Goal: Task Accomplishment & Management: Complete application form

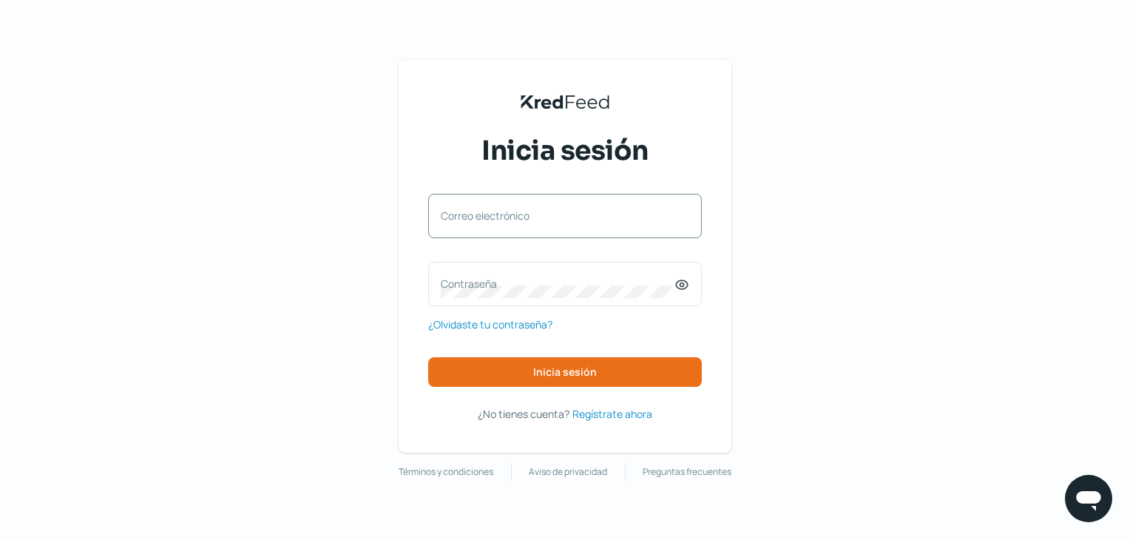
click at [514, 207] on div "Correo electrónico" at bounding box center [565, 216] width 274 height 44
click at [506, 228] on input "Correo electrónico" at bounding box center [565, 223] width 248 height 13
paste input "[EMAIL_ADDRESS][DOMAIN_NAME]"
type input "[EMAIL_ADDRESS][DOMAIN_NAME]"
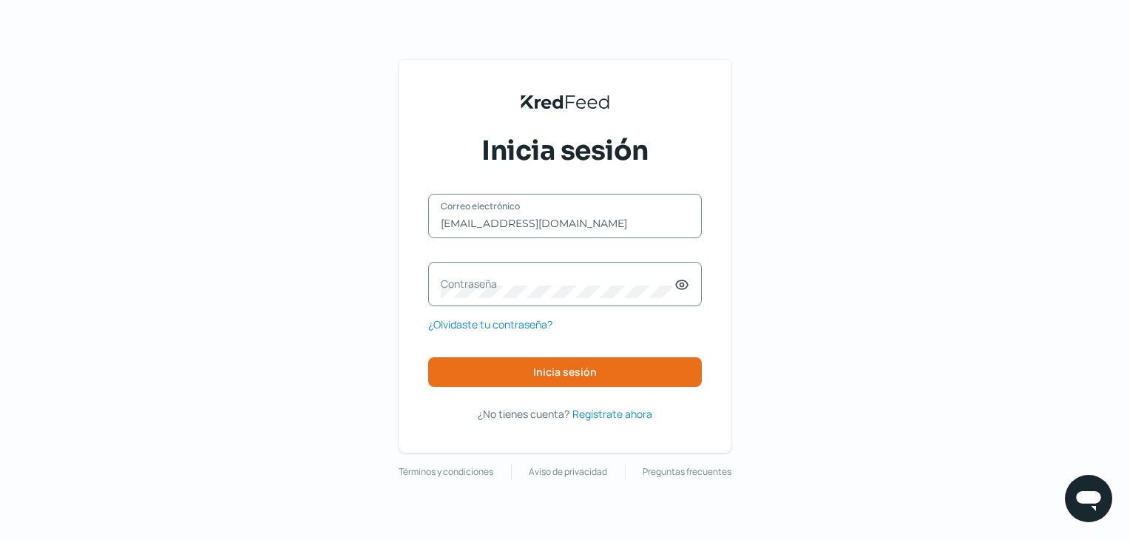
click at [494, 286] on label "Contraseña" at bounding box center [558, 283] width 234 height 14
click at [685, 281] on icon at bounding box center [681, 284] width 15 height 15
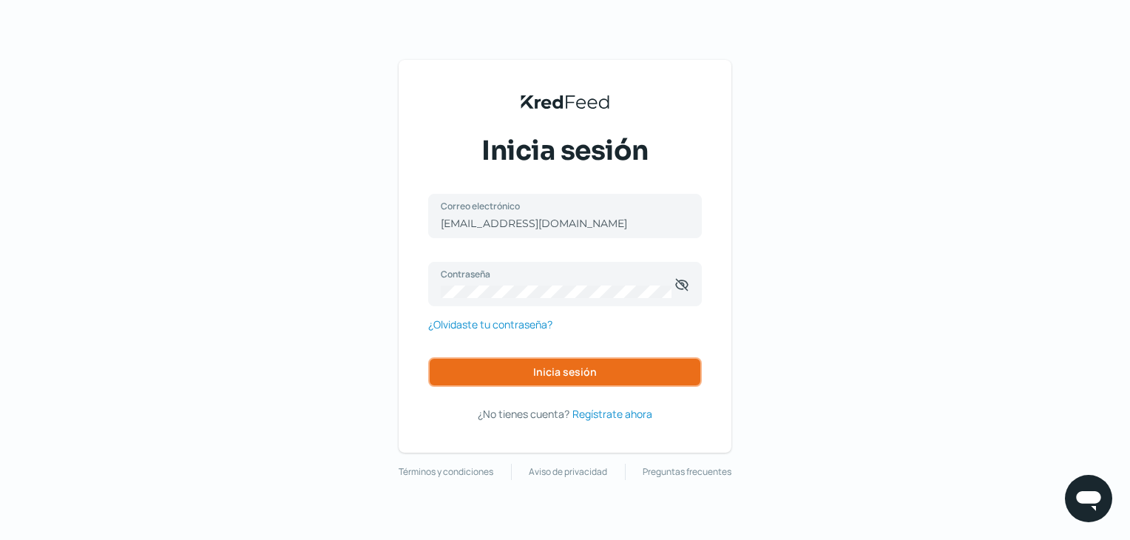
click at [562, 371] on span "Inicia sesión" at bounding box center [565, 372] width 64 height 10
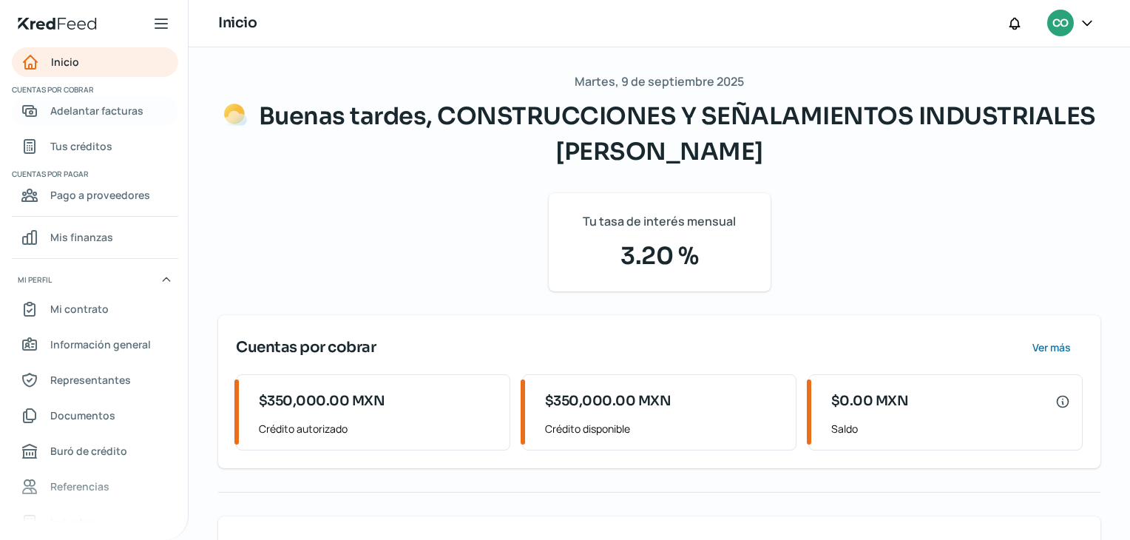
click at [124, 99] on link "Adelantar facturas" at bounding box center [95, 111] width 166 height 30
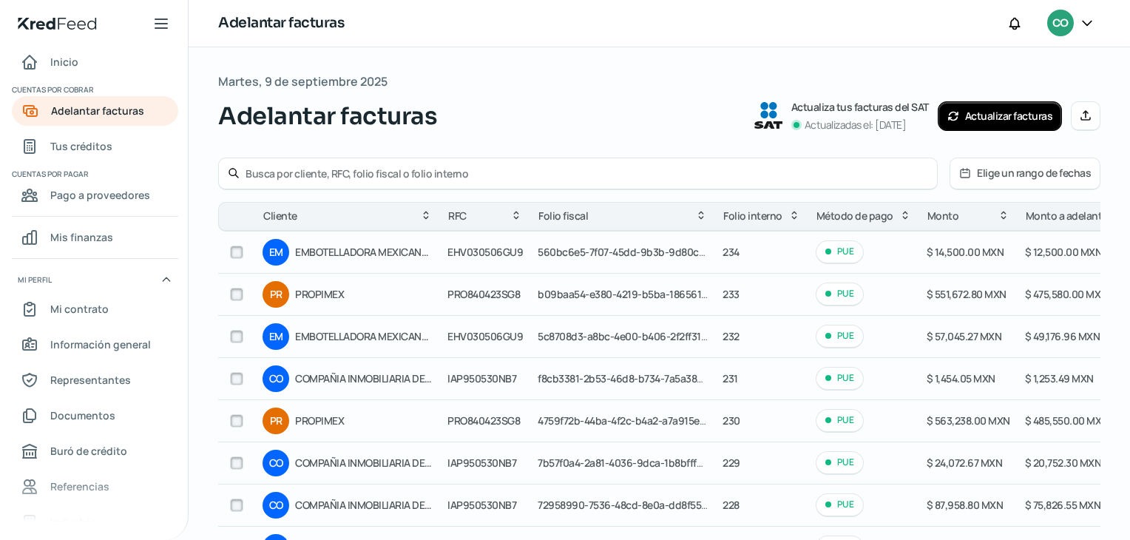
click at [453, 177] on input "text" at bounding box center [586, 173] width 682 height 14
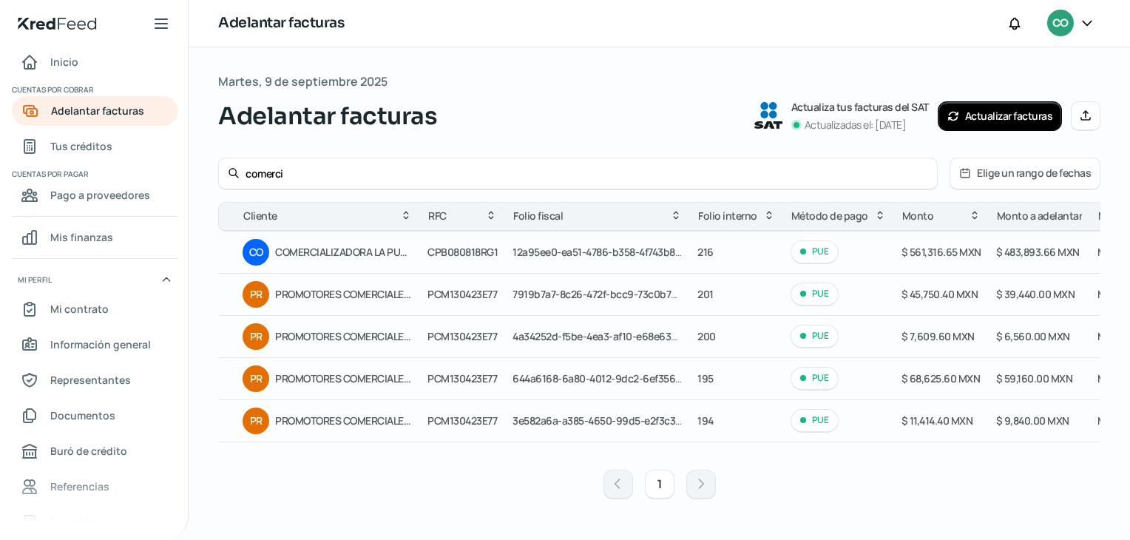
click at [476, 248] on span "CPB080818RG1" at bounding box center [462, 252] width 70 height 14
click at [486, 252] on span "CPB080818RG1" at bounding box center [462, 252] width 70 height 14
click at [269, 169] on input "comerci" at bounding box center [586, 173] width 682 height 14
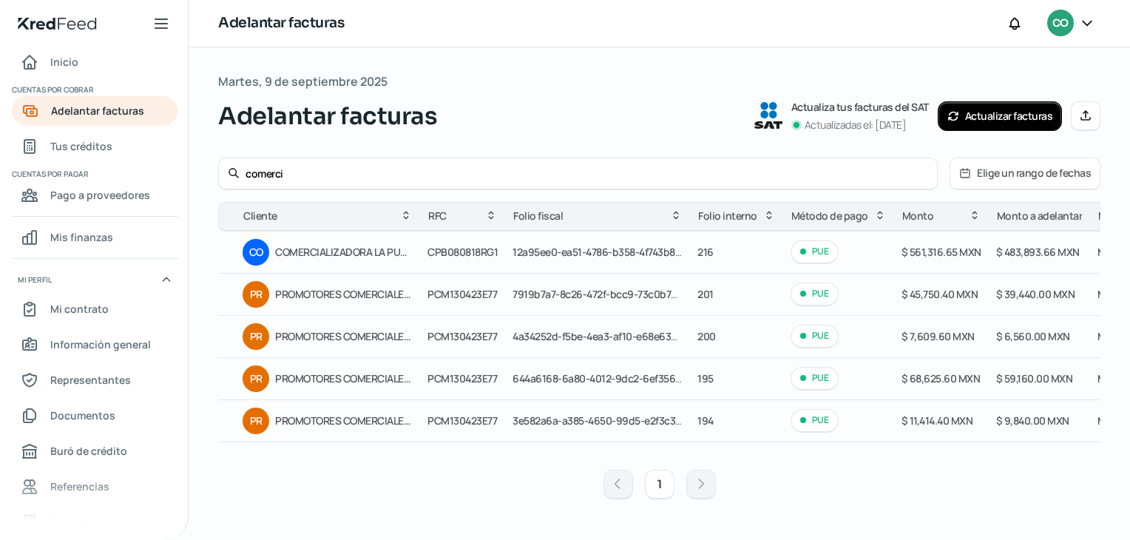
click at [269, 169] on input "comerci" at bounding box center [586, 173] width 682 height 14
paste input "CPB080818RG1"
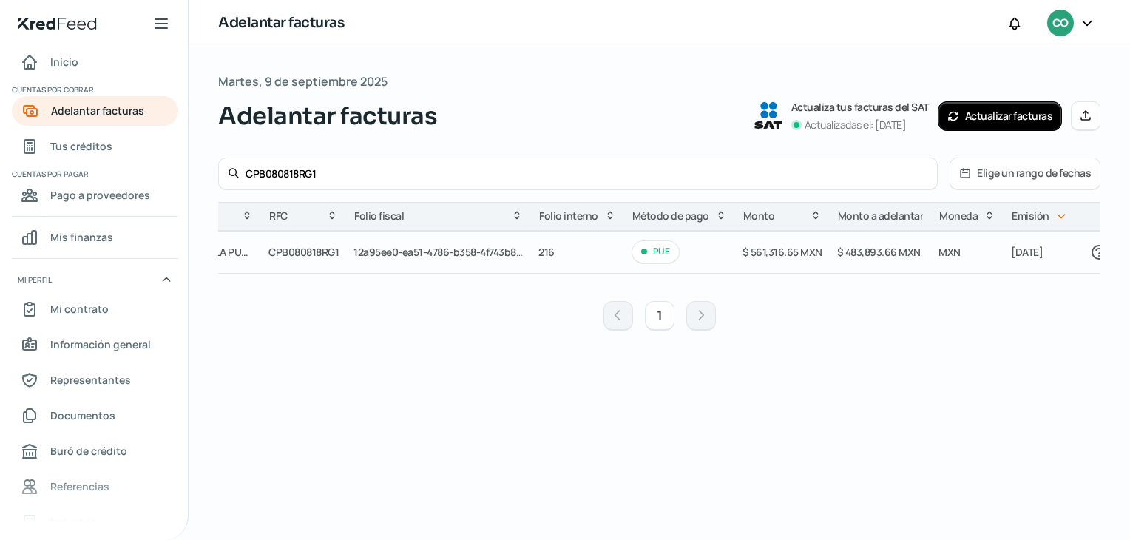
scroll to position [0, 166]
type input "CPB080818RG1"
click at [1099, 107] on button "Manual" at bounding box center [1085, 116] width 30 height 30
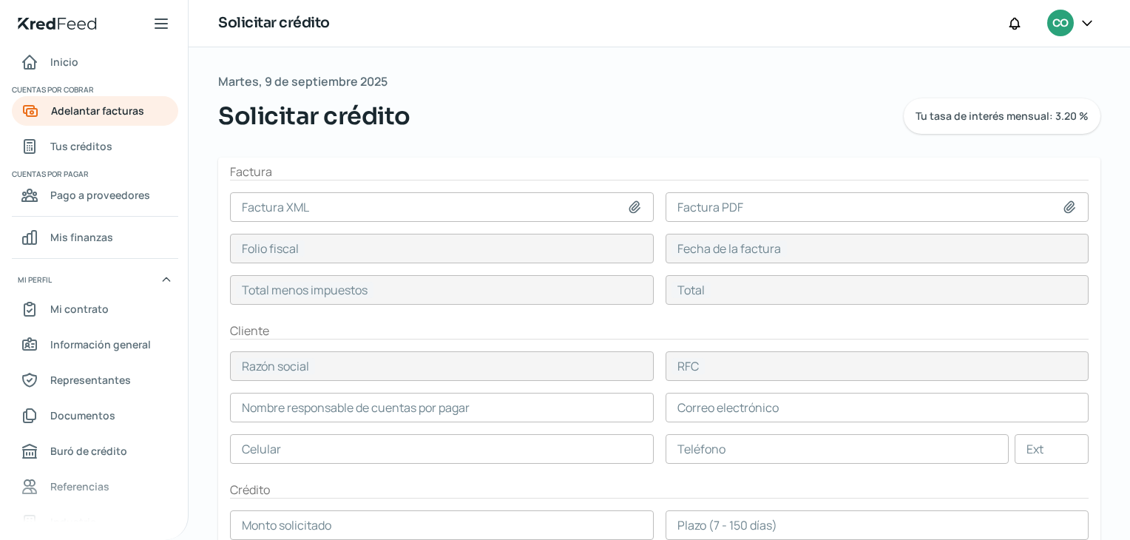
click at [634, 207] on icon at bounding box center [634, 207] width 15 height 15
type input "C:\fakepath\_238.xml"
type input "_238.xml"
type input "ac56753d-7eea-4913-ab85-3278d1f110d9"
type input "08 sep, 2025"
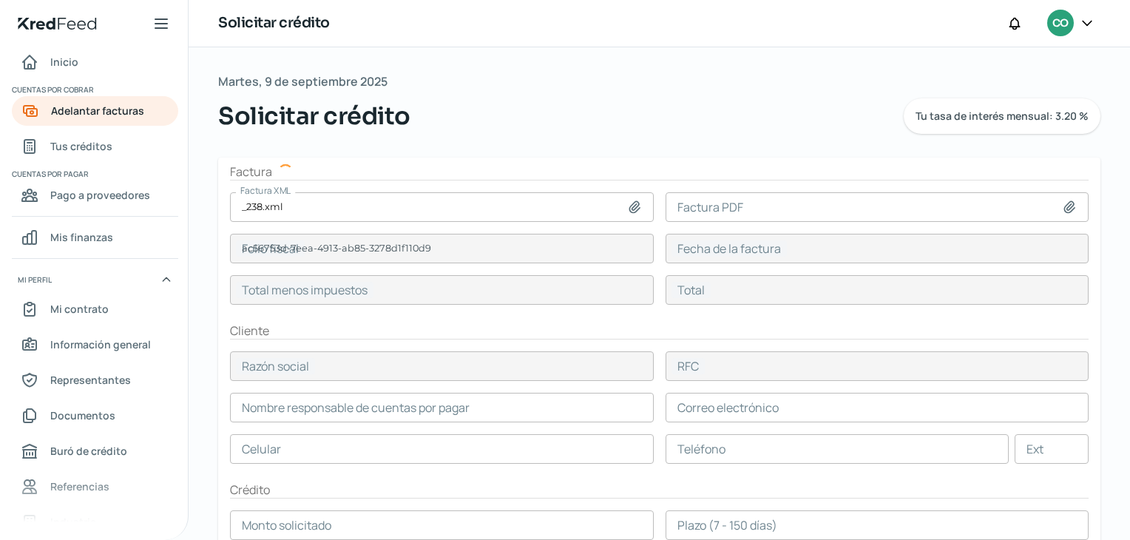
type input "438518"
type input "508680.88"
type input "COMERCIALIZADORA LA PUREZA DE BEBIDAS"
type input "CPB080818RG1"
type input "438518"
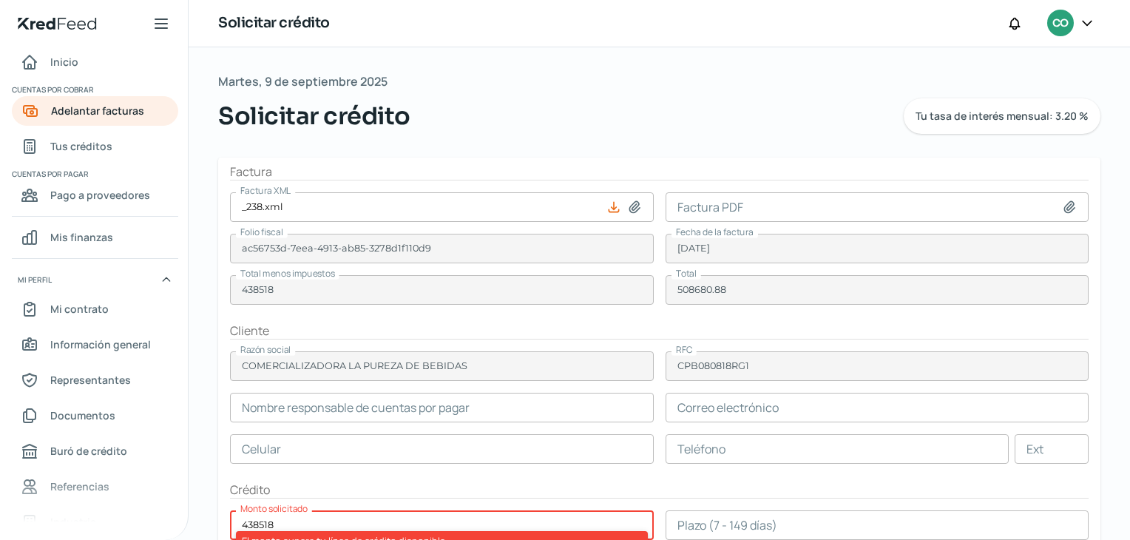
click at [1067, 207] on icon at bounding box center [1069, 206] width 10 height 11
type input "C:\fakepath\doc.pdf"
type input "doc.pdf"
click at [1109, 478] on div "Martes, 9 de septiembre 2025 Solicitar crédito Tu tasa de interés mensual: 3.20…" at bounding box center [658, 443] width 941 height 792
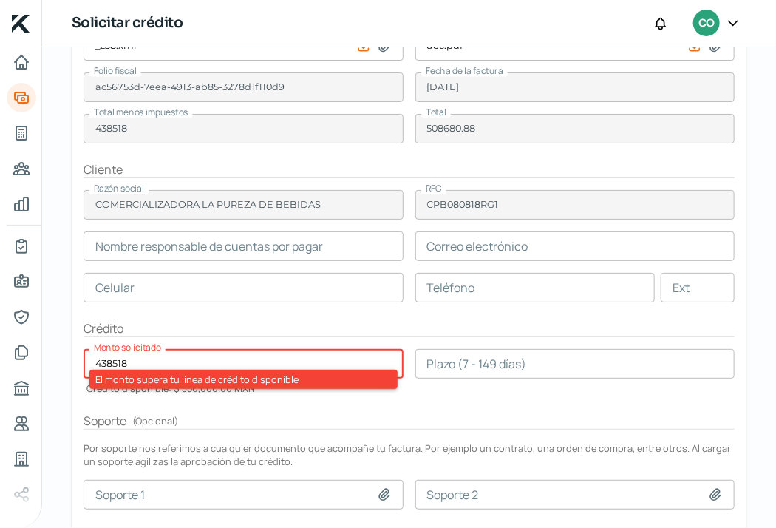
scroll to position [160, 0]
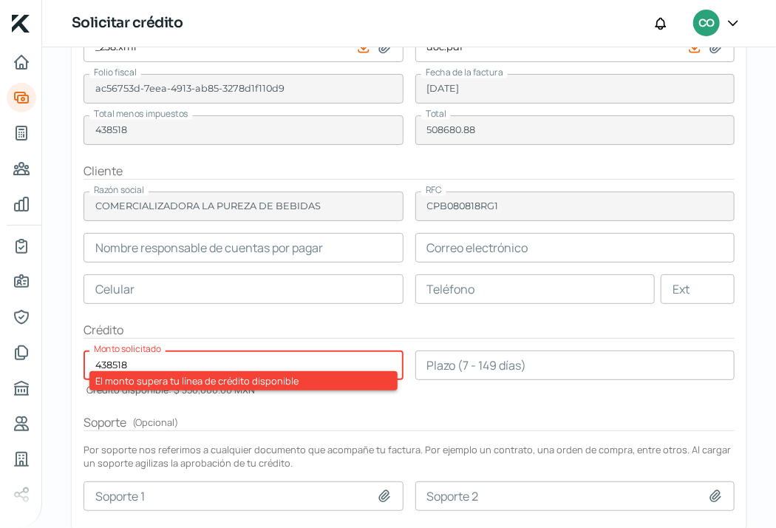
click at [319, 252] on input "text" at bounding box center [244, 248] width 320 height 30
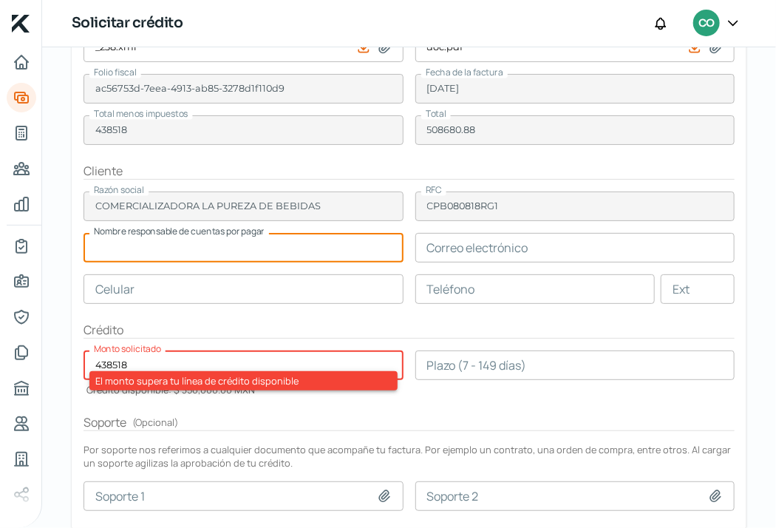
paste input "Bruno Martínez"
type input "Bruno Martínez"
click at [199, 279] on input "text" at bounding box center [244, 289] width 320 height 30
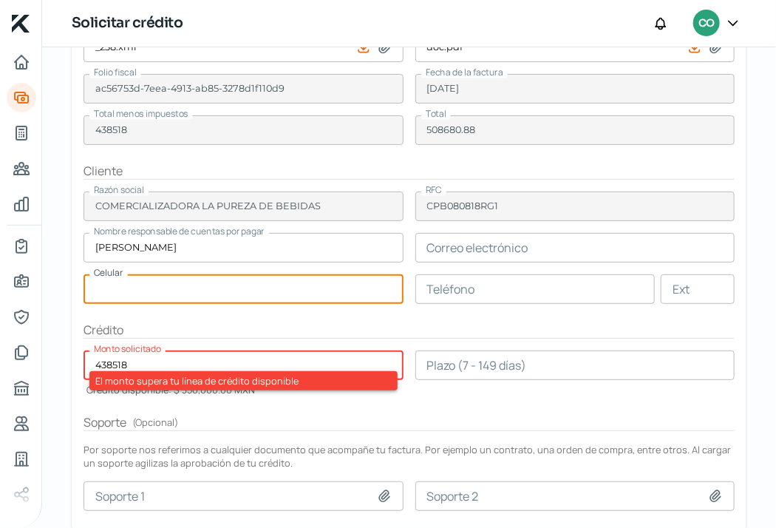
paste input "55 - 7081 - 6736"
type input "55 - 7081 - 6736"
click at [472, 259] on input "text" at bounding box center [575, 248] width 320 height 30
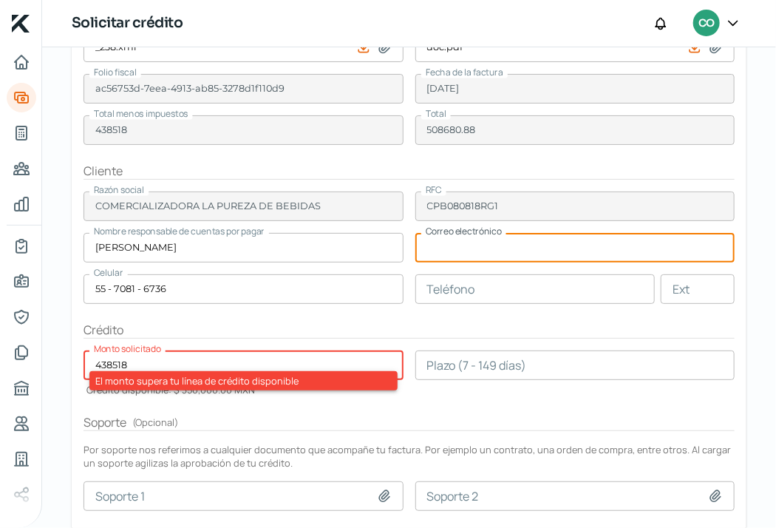
paste input "Serviciosrefresquerosdelgolfo@gmail.com"
type input "Serviciosrefresquerosdelgolfo@gmail.com"
click at [413, 328] on h2 "Crédito" at bounding box center [409, 330] width 651 height 17
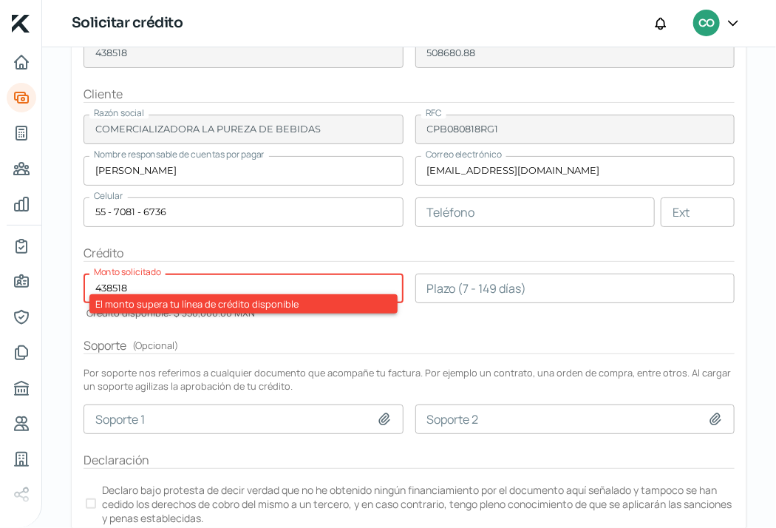
scroll to position [237, 0]
click at [139, 293] on div "El monto supera tu línea de crédito disponible" at bounding box center [243, 302] width 308 height 19
click at [123, 288] on input "438518" at bounding box center [244, 288] width 320 height 30
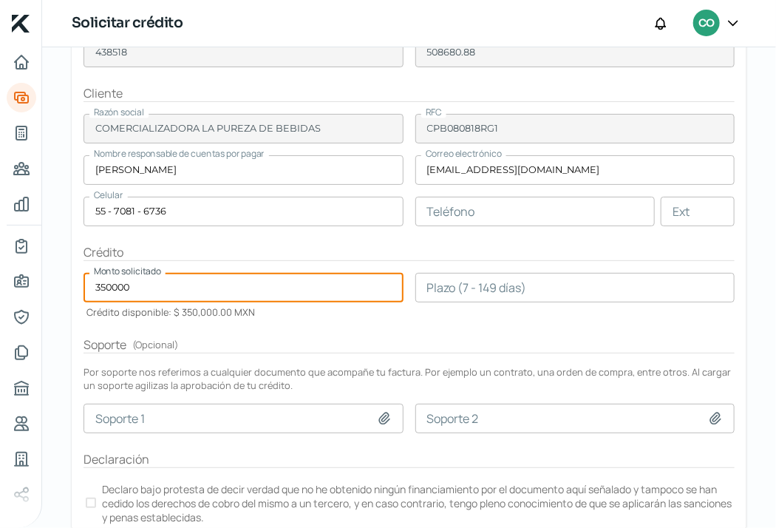
type input "350000"
click at [452, 314] on form "Factura Factura XML _238.xml Factura PDF doc.pdf Folio fiscal ac56753d-7eea-491…" at bounding box center [409, 238] width 675 height 637
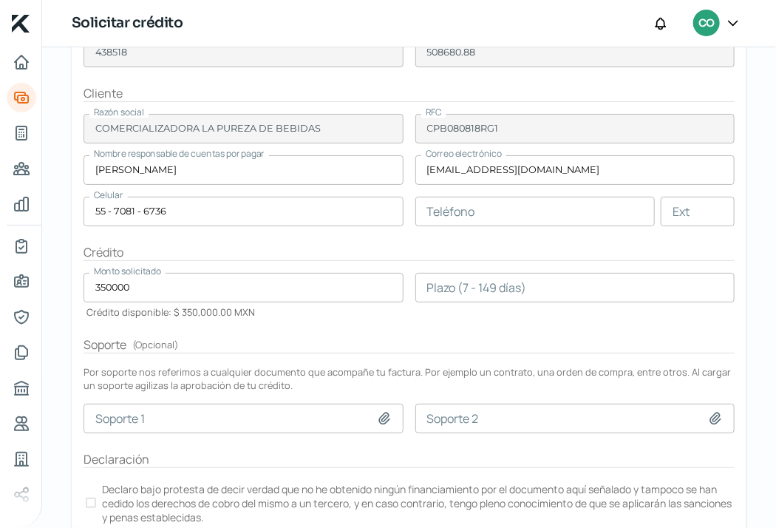
click at [467, 292] on input "number" at bounding box center [575, 288] width 320 height 30
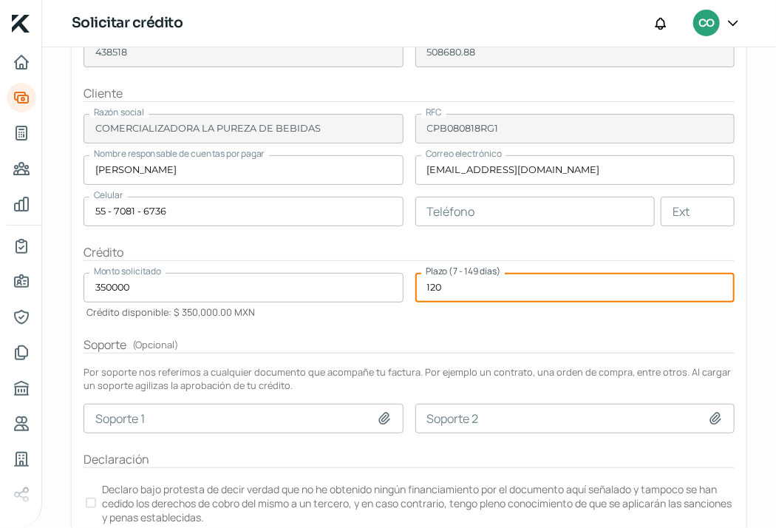
type input "120"
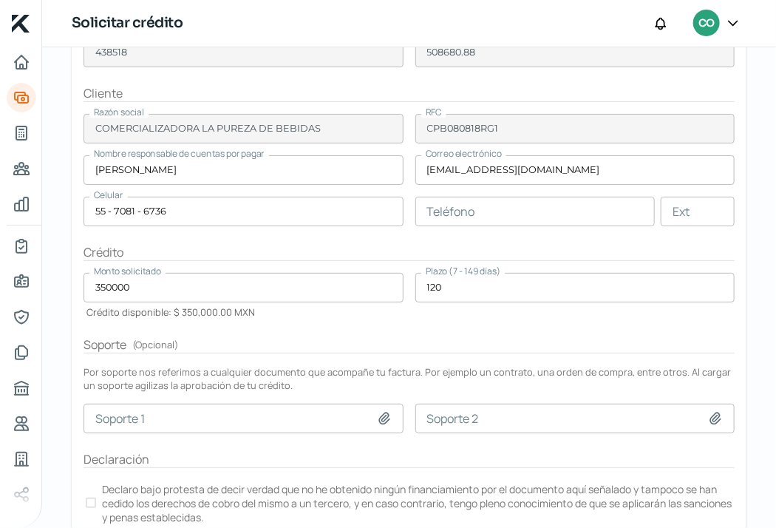
click at [449, 327] on form "Factura Factura XML _238.xml Factura PDF doc.pdf Folio fiscal ac56753d-7eea-491…" at bounding box center [409, 238] width 675 height 637
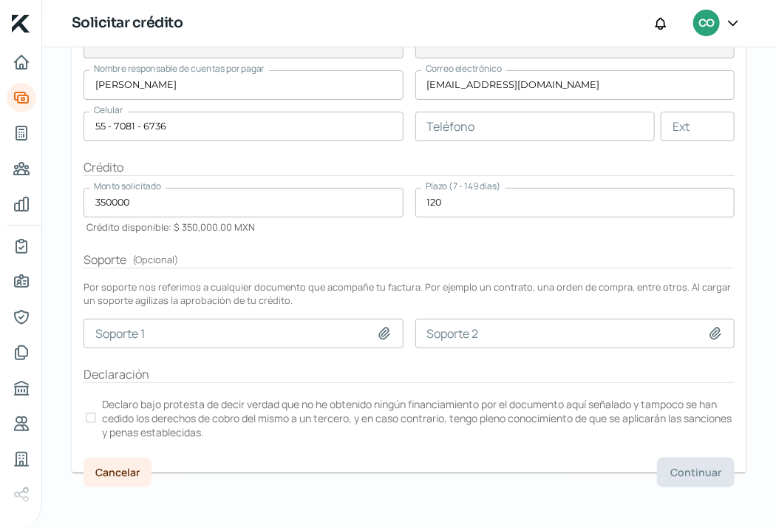
click at [381, 330] on icon at bounding box center [384, 333] width 15 height 15
type input "C:\fakepath\7-04-06-659 LA PUREZA_BAÑOS ALTAMIRA.pdf"
type input "7-04-06-659 LA PUREZA_BAÑOS ALTAMIRA.pdf"
click at [95, 412] on div at bounding box center [91, 417] width 10 height 10
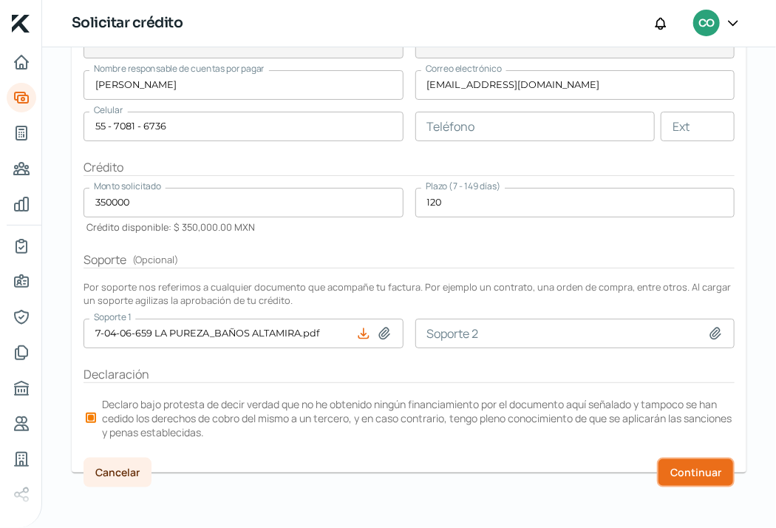
click at [677, 478] on button "Continuar" at bounding box center [696, 473] width 78 height 30
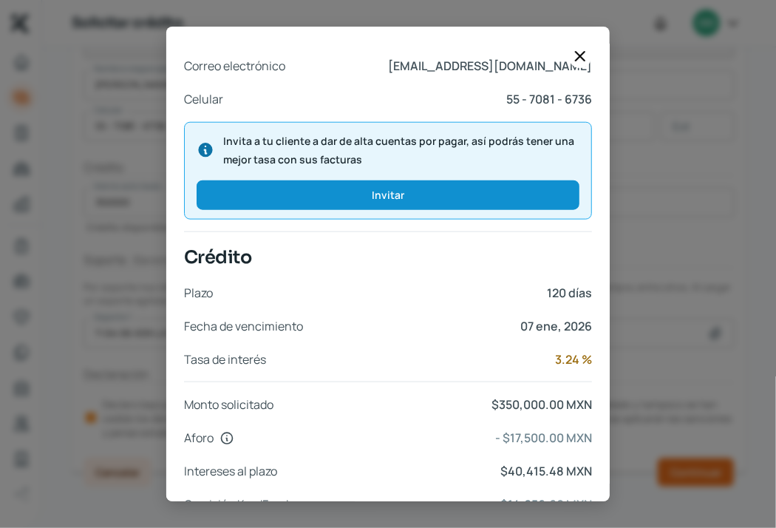
scroll to position [617, 0]
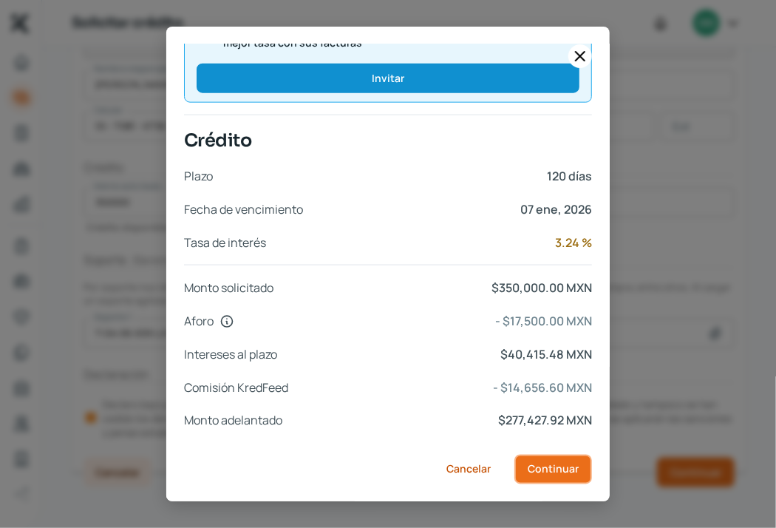
click at [543, 464] on span "Continuar" at bounding box center [553, 469] width 51 height 10
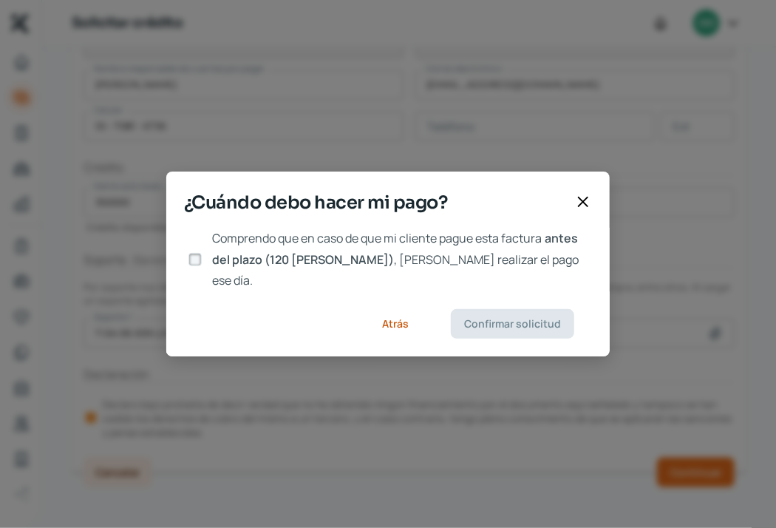
scroll to position [0, 0]
click at [196, 261] on input "Comprendo que en caso de que mi cliente pague esta factura antes del plazo (120…" at bounding box center [194, 259] width 13 height 13
checkbox input "true"
click at [533, 319] on span "Confirmar solicitud" at bounding box center [512, 324] width 97 height 10
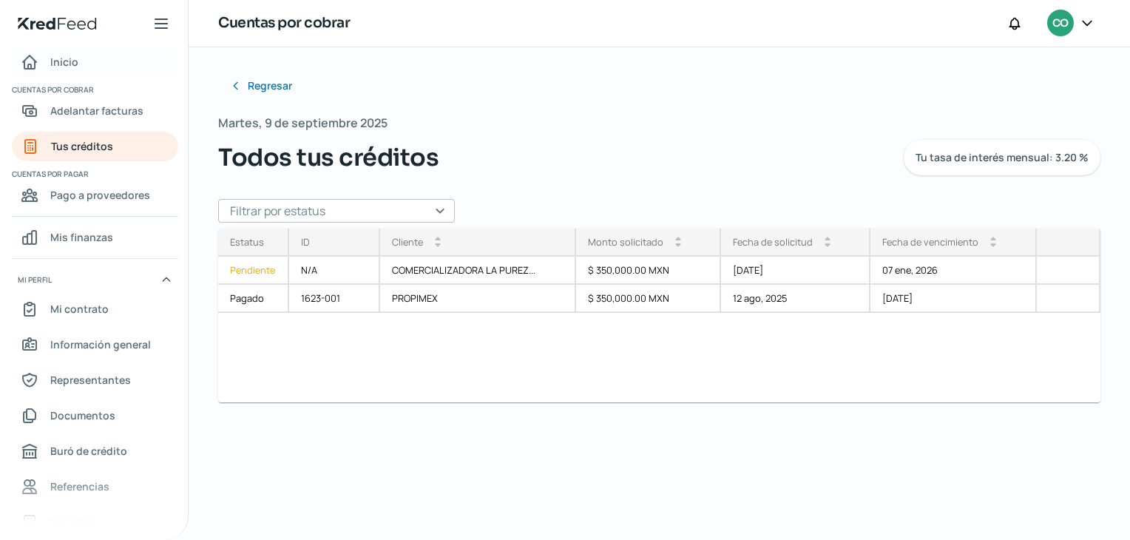
click at [109, 71] on link "Inicio" at bounding box center [95, 62] width 166 height 30
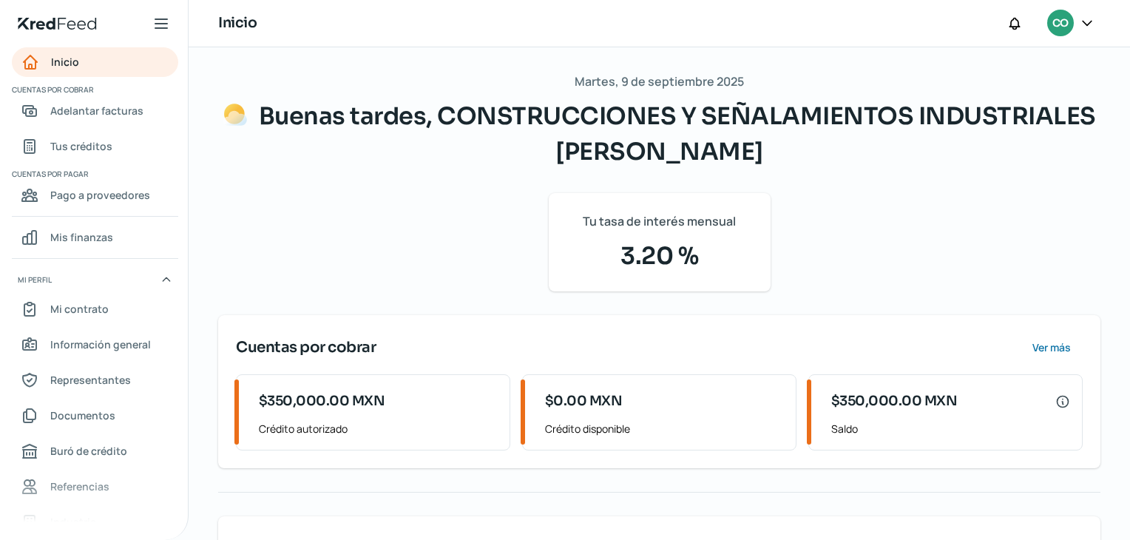
click at [1091, 24] on icon at bounding box center [1086, 23] width 15 height 15
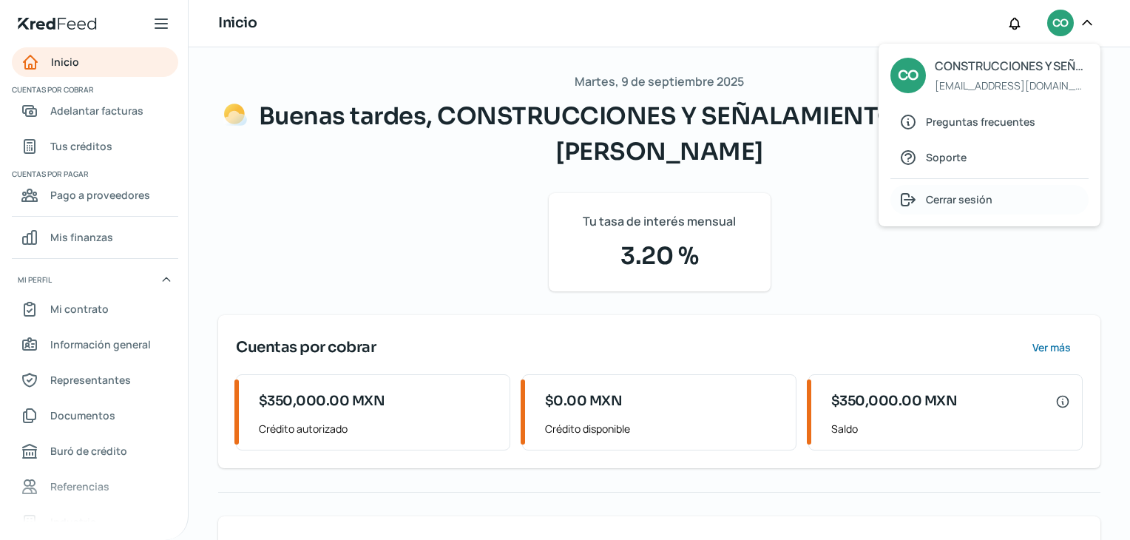
click at [966, 193] on span "Cerrar sesión" at bounding box center [958, 199] width 67 height 18
